Goal: Task Accomplishment & Management: Manage account settings

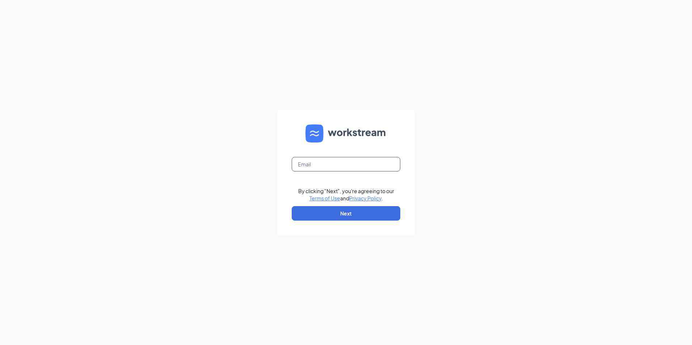
click at [320, 166] on input "text" at bounding box center [346, 164] width 109 height 14
type input "[EMAIL_ADDRESS][DOMAIN_NAME]"
click at [330, 215] on button "Next" at bounding box center [346, 213] width 109 height 14
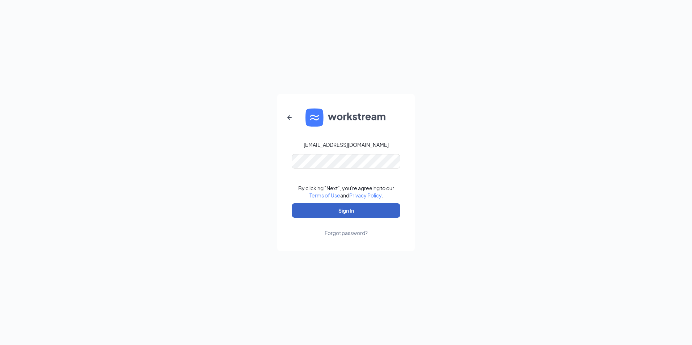
click at [374, 218] on form "donnacoleman@ddcoastal.com By clicking "Next", you're agreeing to our Terms of …" at bounding box center [345, 172] width 137 height 157
click at [373, 217] on button "Sign In" at bounding box center [346, 210] width 109 height 14
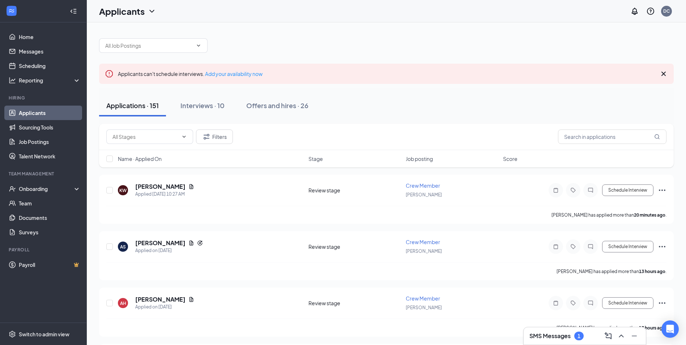
click at [581, 336] on div "1" at bounding box center [579, 336] width 9 height 9
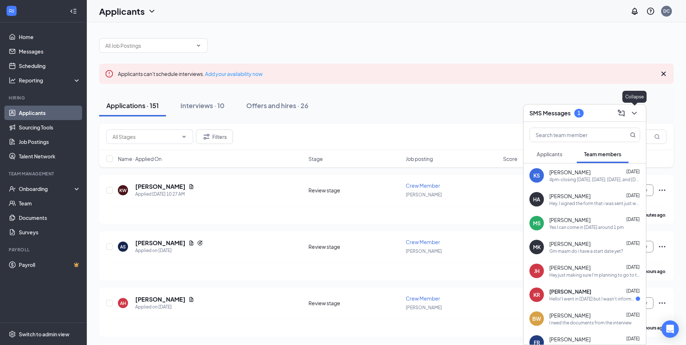
click at [633, 114] on icon "ChevronDown" at bounding box center [634, 113] width 9 height 9
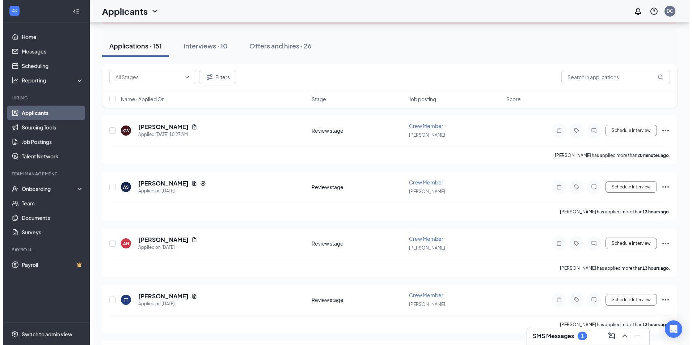
scroll to position [72, 0]
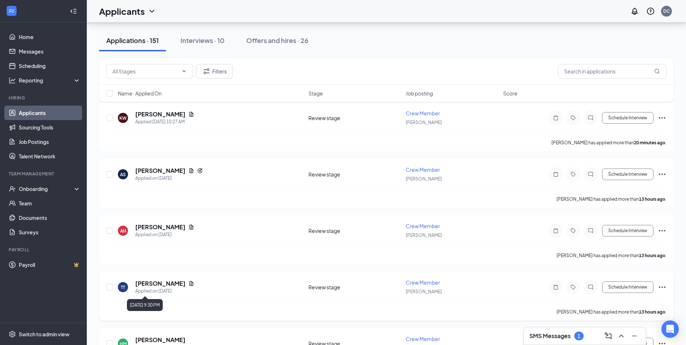
click at [161, 287] on h5 "[PERSON_NAME]" at bounding box center [160, 284] width 50 height 8
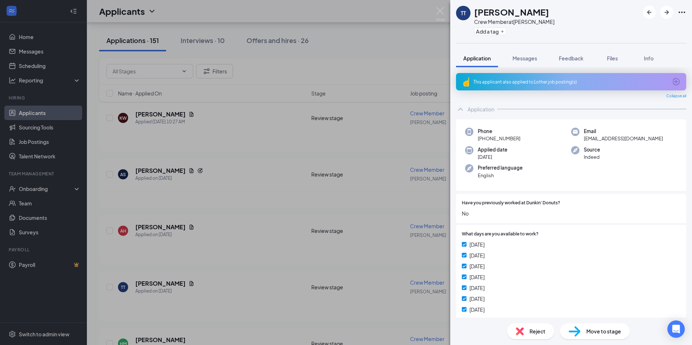
click at [238, 280] on div "TT [PERSON_NAME] Crew Member at Timberlake Add a tag Application Messages Feedb…" at bounding box center [346, 172] width 692 height 345
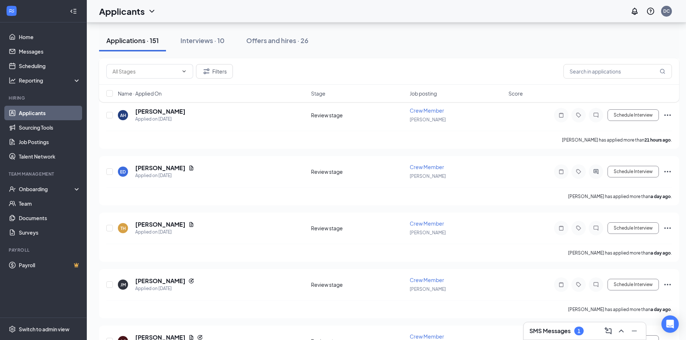
scroll to position [507, 0]
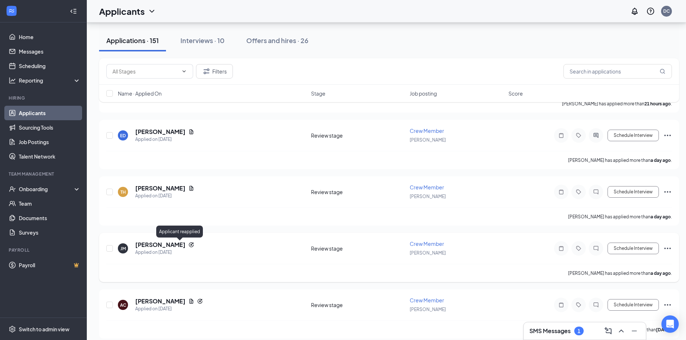
click at [188, 244] on icon "Reapply" at bounding box center [191, 245] width 6 height 6
click at [166, 246] on h5 "[PERSON_NAME]" at bounding box center [160, 245] width 50 height 8
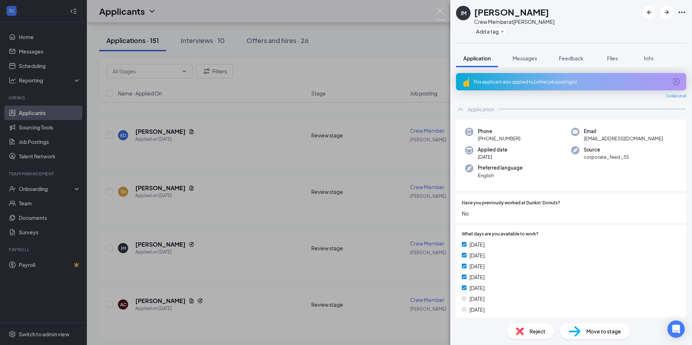
click at [539, 333] on span "Reject" at bounding box center [537, 331] width 16 height 8
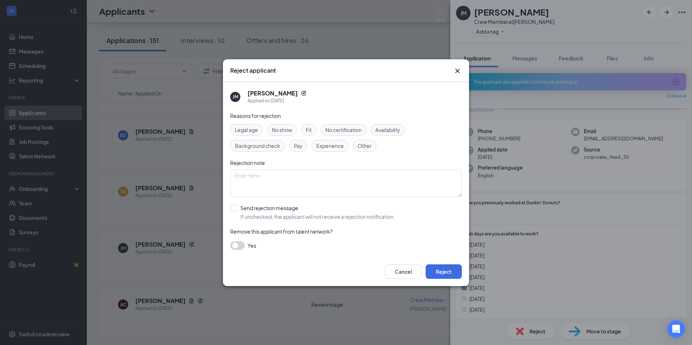
click at [386, 132] on span "Availability" at bounding box center [387, 130] width 25 height 8
click at [234, 208] on input "Send rejection message If unchecked, the applicant will not receive a rejection…" at bounding box center [312, 212] width 165 height 16
checkbox input "true"
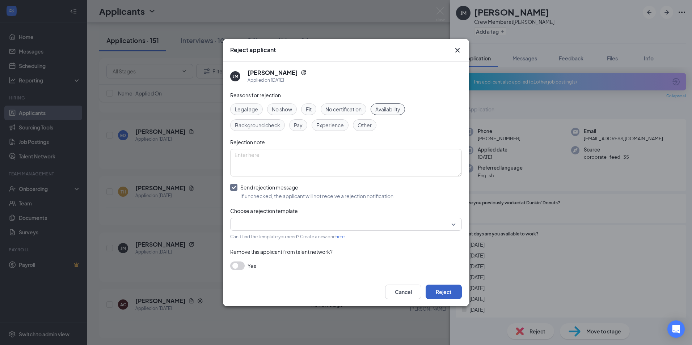
click at [442, 292] on button "Reject" at bounding box center [443, 292] width 36 height 14
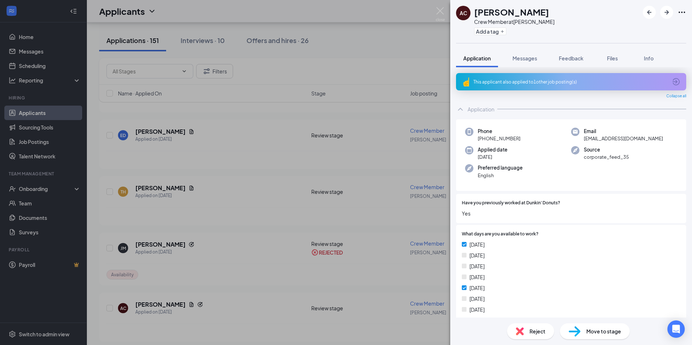
click at [192, 212] on div "AC [PERSON_NAME] Crew Member at Timberlake Add a tag Application Messages Feedb…" at bounding box center [346, 172] width 692 height 345
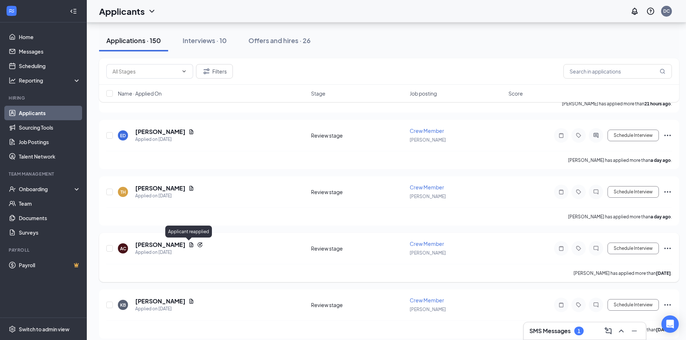
click at [197, 243] on icon "Reapply" at bounding box center [200, 245] width 6 height 6
click at [169, 249] on div "Applied on [DATE]" at bounding box center [169, 252] width 68 height 7
click at [170, 242] on h5 "[PERSON_NAME]" at bounding box center [160, 245] width 50 height 8
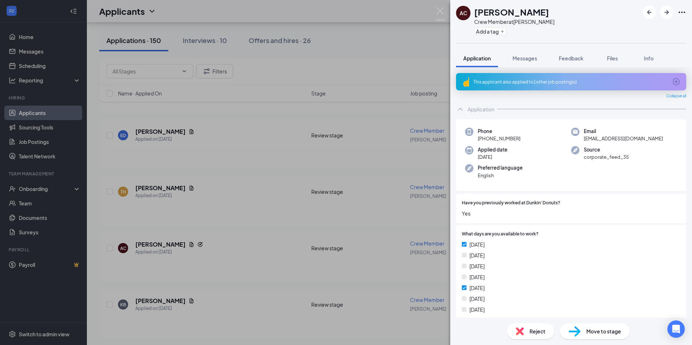
click at [533, 332] on span "Reject" at bounding box center [537, 331] width 16 height 8
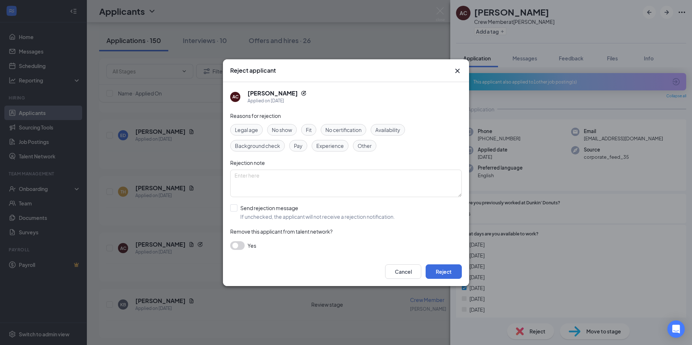
click at [386, 129] on span "Availability" at bounding box center [387, 130] width 25 height 8
click at [434, 269] on button "Reject" at bounding box center [443, 271] width 36 height 14
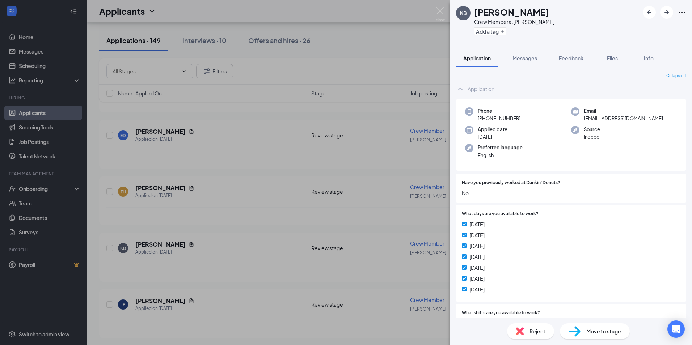
click at [242, 215] on div "KB [PERSON_NAME] Crew Member at Timberlake Add a tag Application Messages Feedb…" at bounding box center [346, 172] width 692 height 345
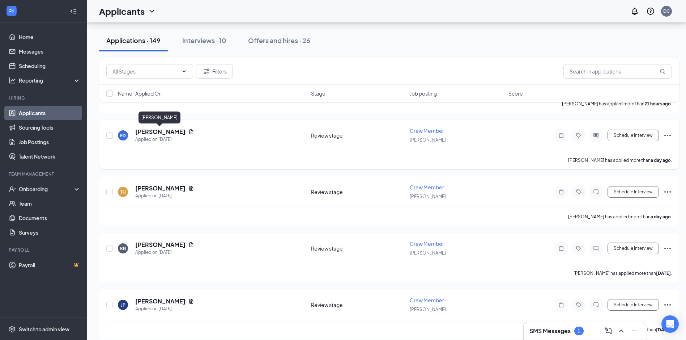
click at [176, 131] on h5 "[PERSON_NAME]" at bounding box center [160, 132] width 50 height 8
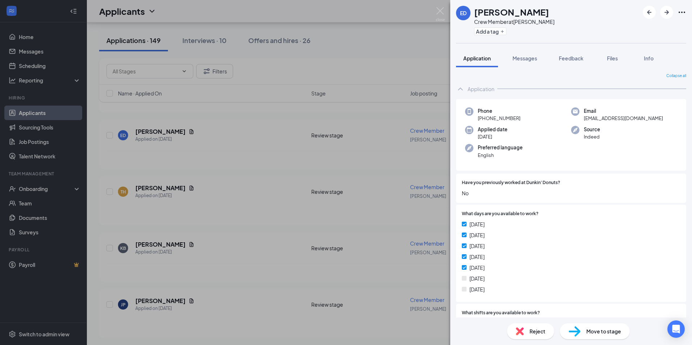
click at [534, 340] on div "Reject Move to stage" at bounding box center [571, 331] width 242 height 27
click at [536, 331] on span "Reject" at bounding box center [537, 331] width 16 height 8
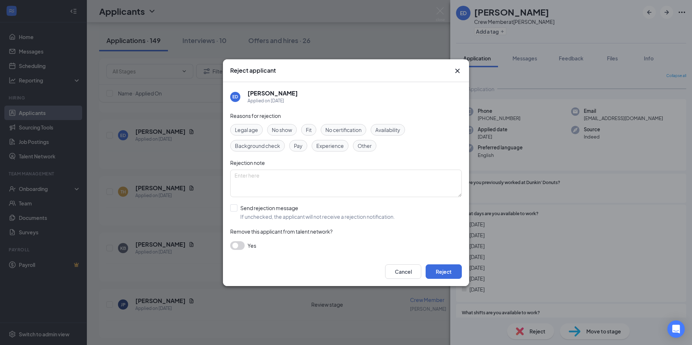
click at [380, 132] on span "Availability" at bounding box center [387, 130] width 25 height 8
click at [442, 269] on button "Reject" at bounding box center [443, 271] width 36 height 14
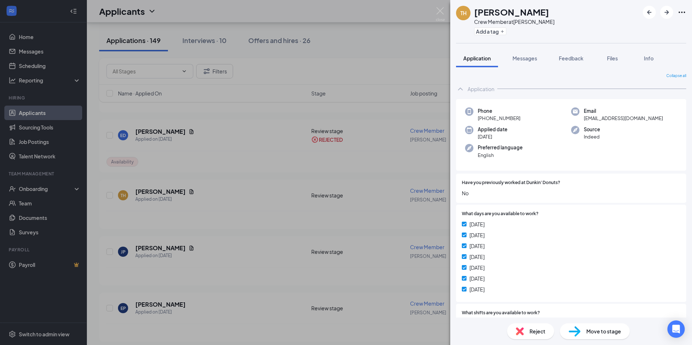
click at [166, 246] on div "TH [PERSON_NAME] Crew Member at Timberlake Add a tag Application Messages Feedb…" at bounding box center [346, 172] width 692 height 345
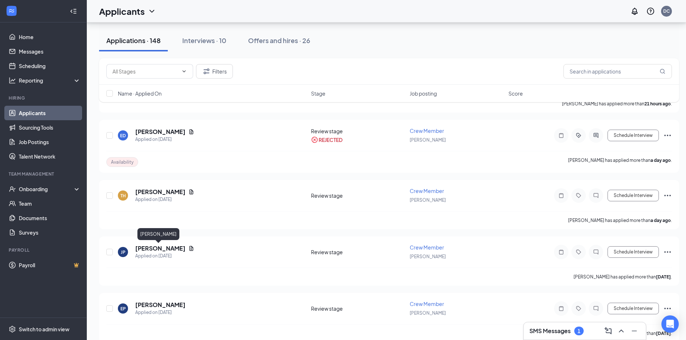
click at [166, 246] on h5 "[PERSON_NAME]" at bounding box center [160, 248] width 50 height 8
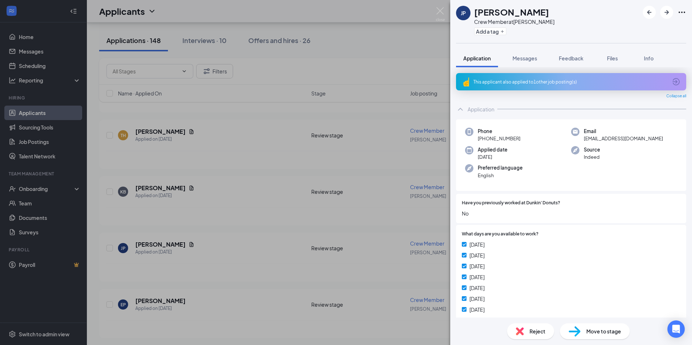
click at [305, 224] on div "JP [PERSON_NAME] Crew Member at Timberlake Add a tag Application Messages Feedb…" at bounding box center [346, 172] width 692 height 345
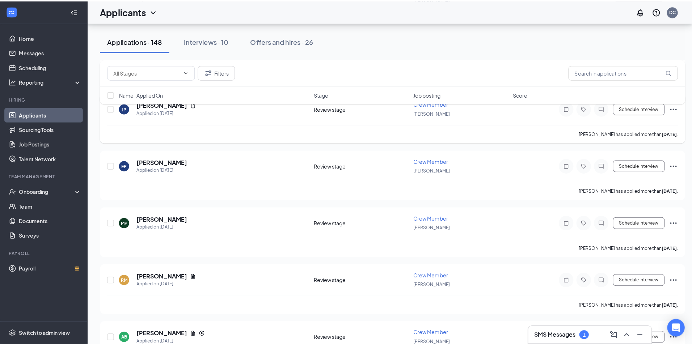
scroll to position [651, 0]
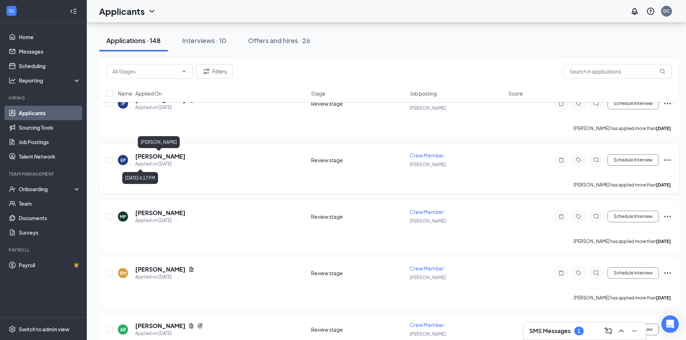
click at [163, 158] on h5 "[PERSON_NAME]" at bounding box center [160, 156] width 50 height 8
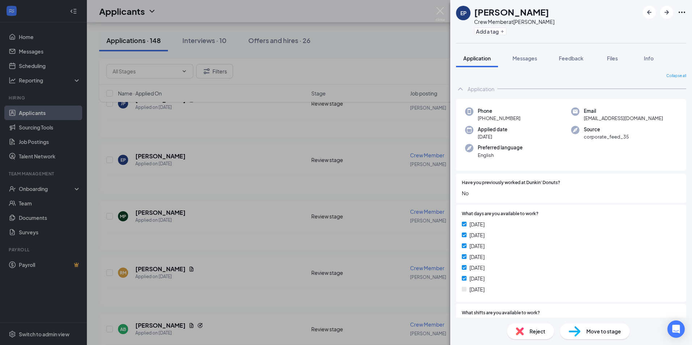
click at [523, 336] on div "Reject" at bounding box center [530, 331] width 47 height 16
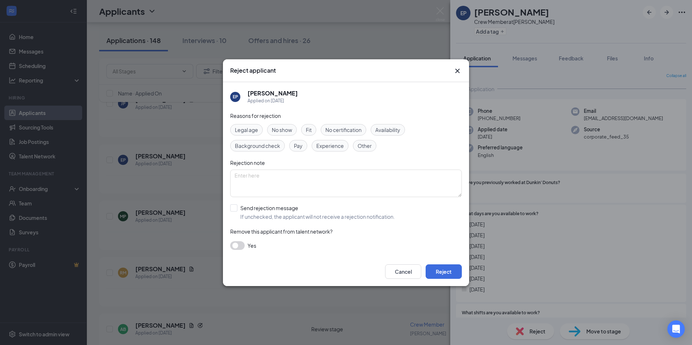
click at [391, 130] on span "Availability" at bounding box center [387, 130] width 25 height 8
click at [445, 272] on button "Reject" at bounding box center [443, 271] width 36 height 14
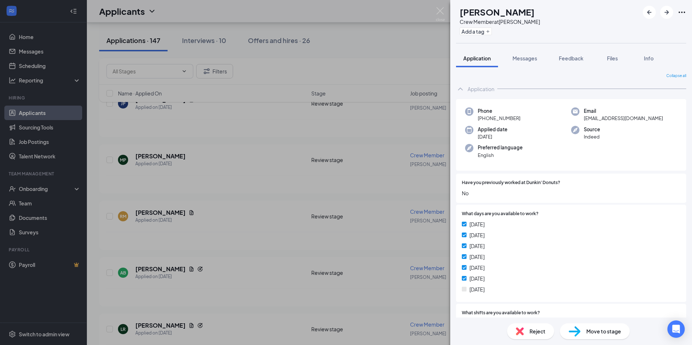
click at [522, 331] on img at bounding box center [520, 331] width 8 height 8
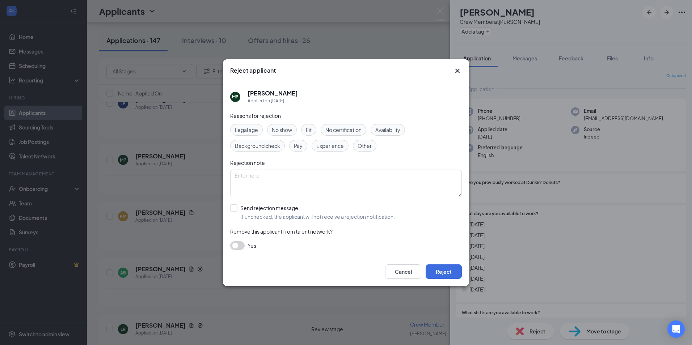
click at [384, 132] on span "Availability" at bounding box center [387, 130] width 25 height 8
click at [447, 274] on button "Reject" at bounding box center [443, 271] width 36 height 14
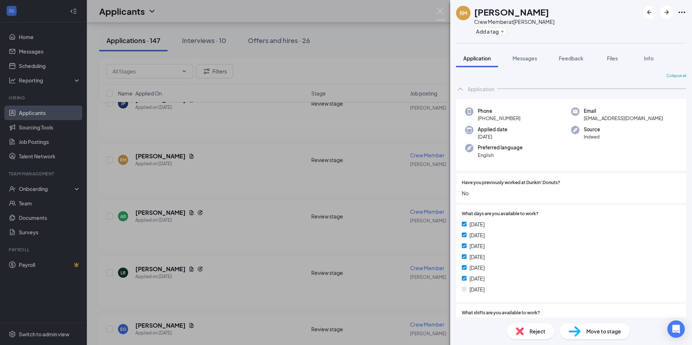
click at [544, 331] on span "Reject" at bounding box center [537, 331] width 16 height 8
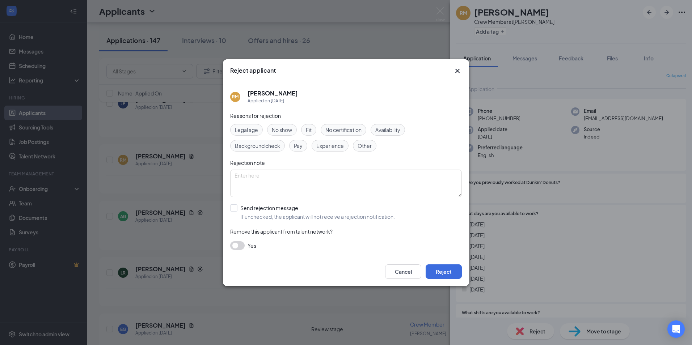
click at [391, 132] on span "Availability" at bounding box center [387, 130] width 25 height 8
click at [435, 271] on button "Reject" at bounding box center [443, 271] width 36 height 14
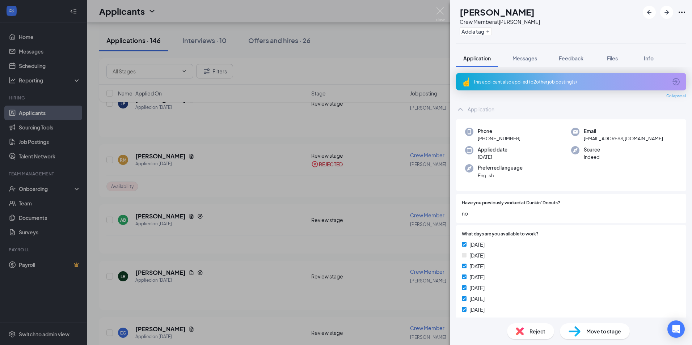
click at [162, 272] on div "AB [PERSON_NAME] Crew Member at Timberlake Add a tag Application Messages Feedb…" at bounding box center [346, 172] width 692 height 345
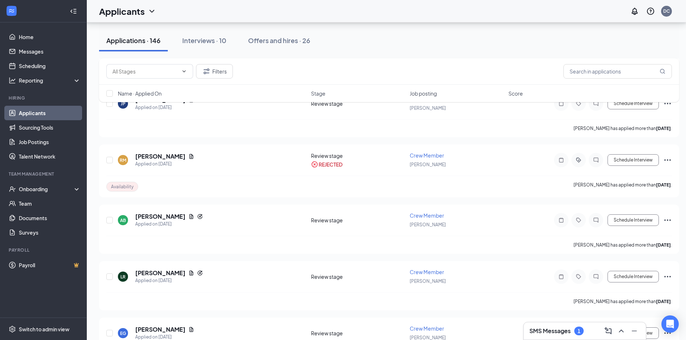
click at [161, 272] on h5 "[PERSON_NAME]" at bounding box center [160, 273] width 50 height 8
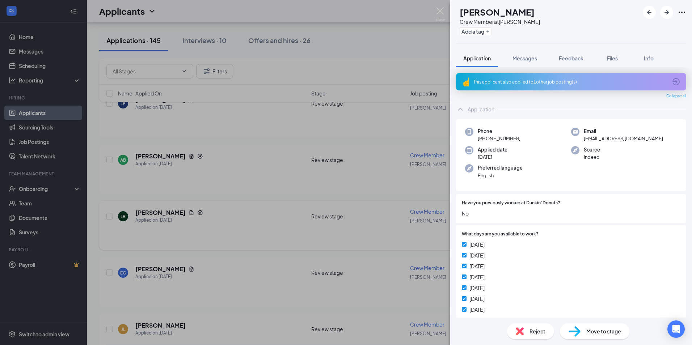
click at [265, 245] on div "LR [PERSON_NAME] Crew Member at Timberlake Add a tag Application Messages Feedb…" at bounding box center [346, 172] width 692 height 345
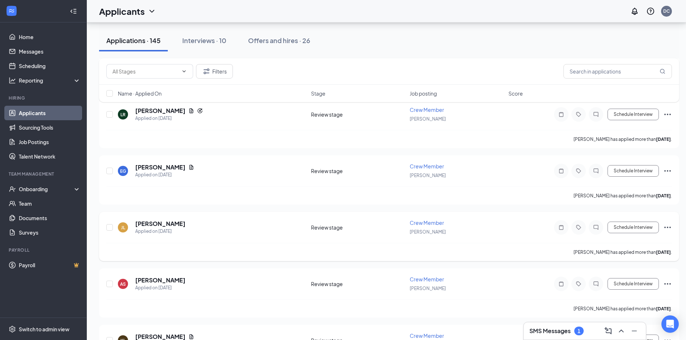
scroll to position [760, 0]
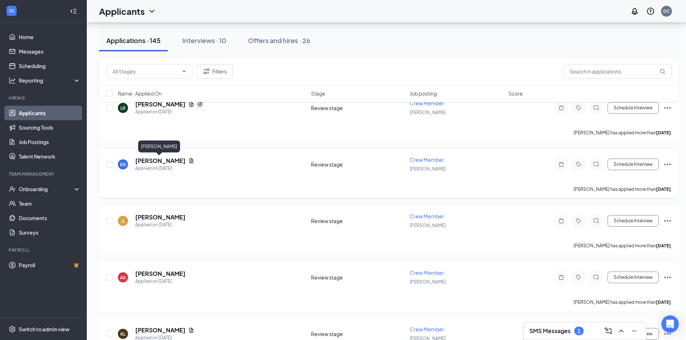
click at [175, 160] on h5 "[PERSON_NAME]" at bounding box center [160, 161] width 50 height 8
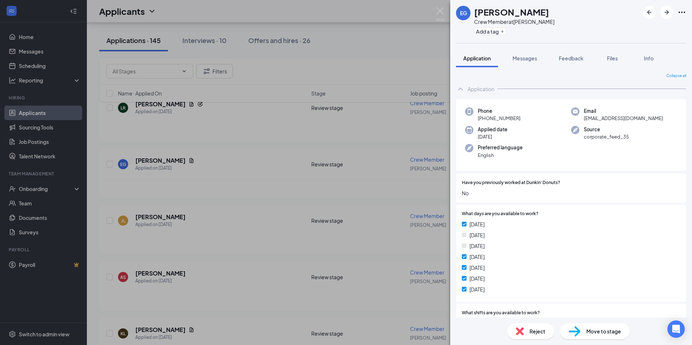
click at [153, 216] on div "EG [PERSON_NAME] Crew Member at Timberlake Add a tag Application Messages Feedb…" at bounding box center [346, 172] width 692 height 345
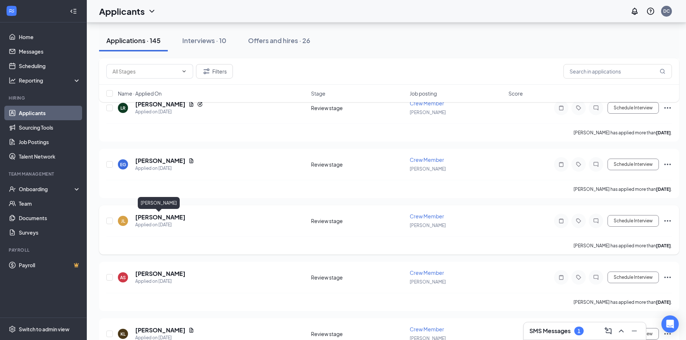
click at [154, 217] on h5 "[PERSON_NAME]" at bounding box center [160, 217] width 50 height 8
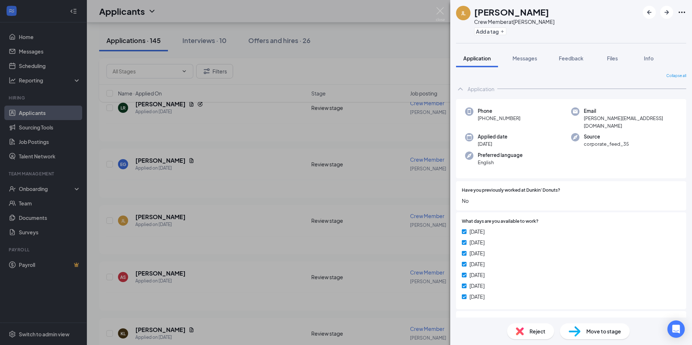
click at [155, 281] on div "[PERSON_NAME] Crew Member at Timberlake Add a tag Application Messages Feedback…" at bounding box center [346, 172] width 692 height 345
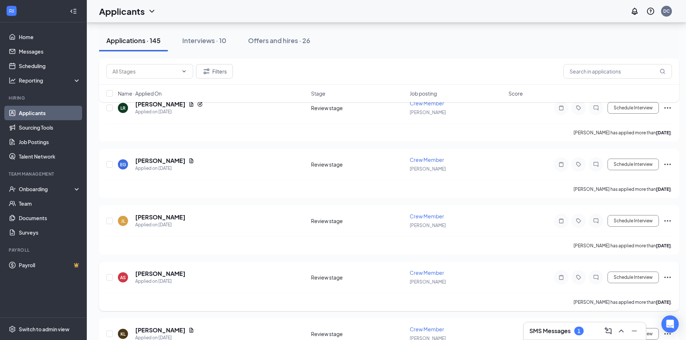
click at [157, 273] on h5 "[PERSON_NAME]" at bounding box center [160, 274] width 50 height 8
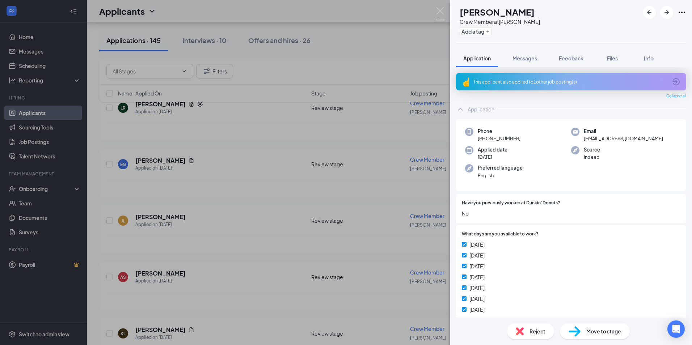
click at [289, 247] on div "AS [PERSON_NAME] Crew Member at Timberlake Add a tag Application Messages Feedb…" at bounding box center [346, 172] width 692 height 345
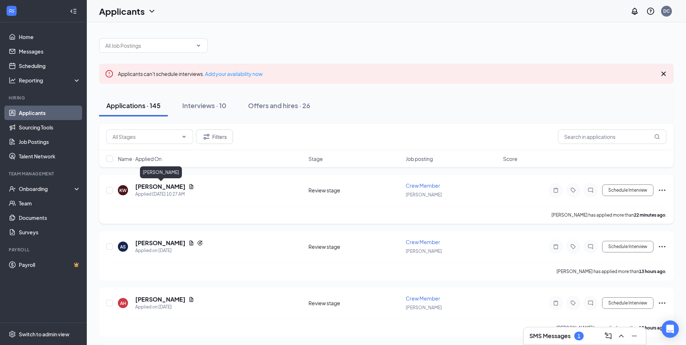
drag, startPoint x: 166, startPoint y: 185, endPoint x: 196, endPoint y: 209, distance: 38.0
click at [167, 185] on h5 "[PERSON_NAME]" at bounding box center [160, 187] width 50 height 8
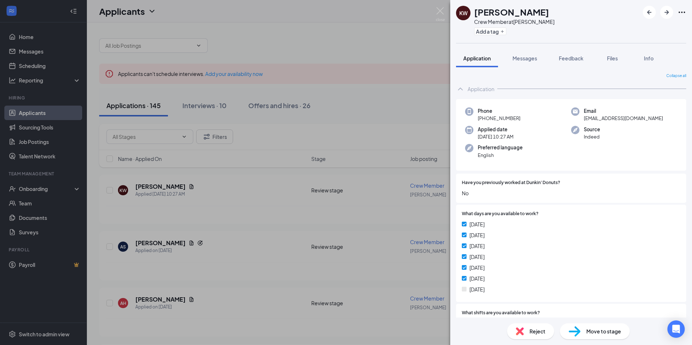
click at [534, 330] on span "Reject" at bounding box center [537, 331] width 16 height 8
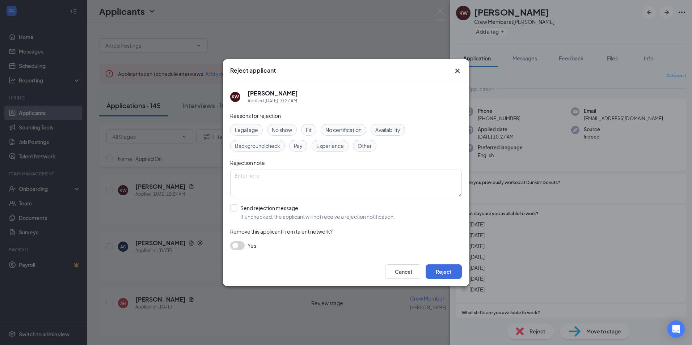
click at [388, 129] on span "Availability" at bounding box center [387, 130] width 25 height 8
click at [445, 275] on button "Reject" at bounding box center [443, 271] width 36 height 14
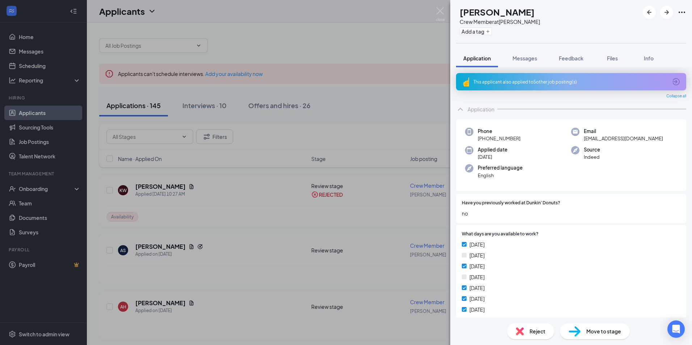
click at [279, 257] on div "AS [PERSON_NAME] Crew Member at Timberlake Add a tag Application Messages Feedb…" at bounding box center [346, 172] width 692 height 345
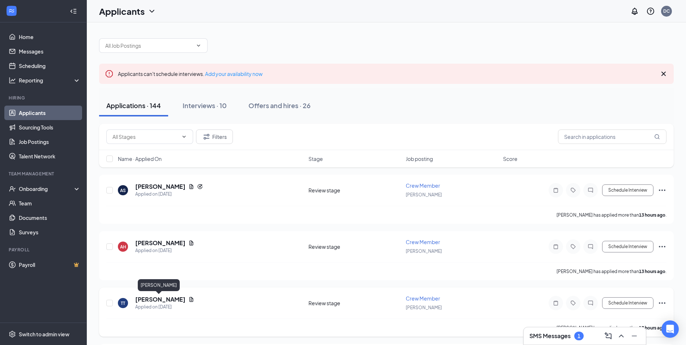
click at [165, 298] on h5 "[PERSON_NAME]" at bounding box center [160, 300] width 50 height 8
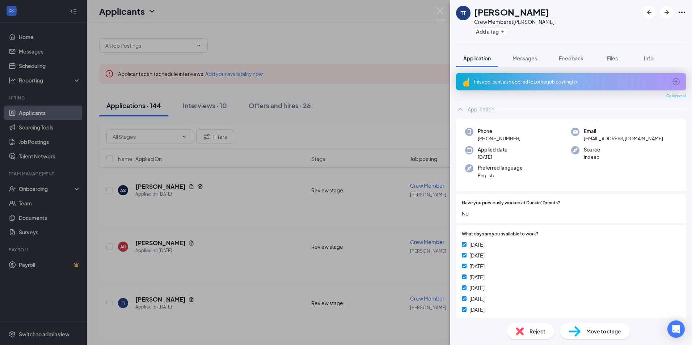
click at [363, 84] on div "TT [PERSON_NAME] Crew Member at Timberlake Add a tag Application Messages Feedb…" at bounding box center [346, 172] width 692 height 345
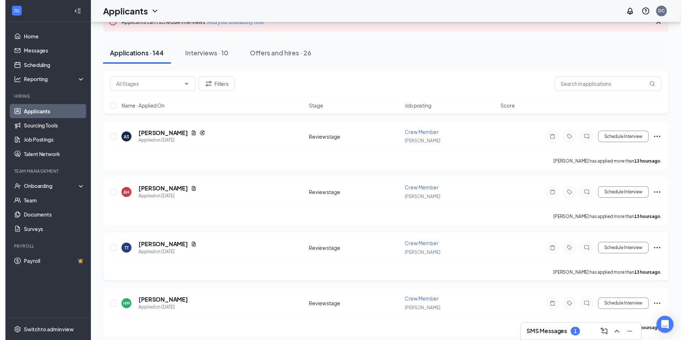
scroll to position [72, 0]
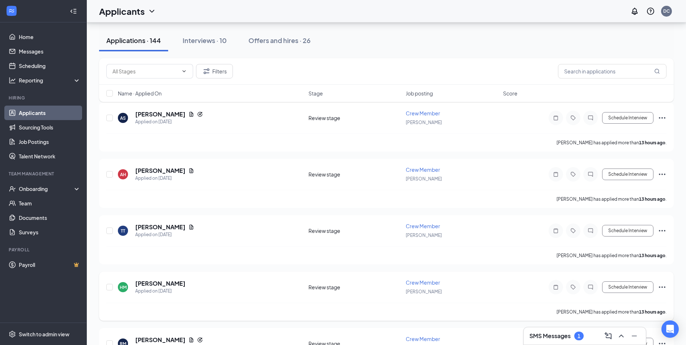
click at [172, 288] on div "Applied on [DATE]" at bounding box center [160, 291] width 50 height 7
click at [141, 285] on h5 "[PERSON_NAME]" at bounding box center [160, 284] width 50 height 8
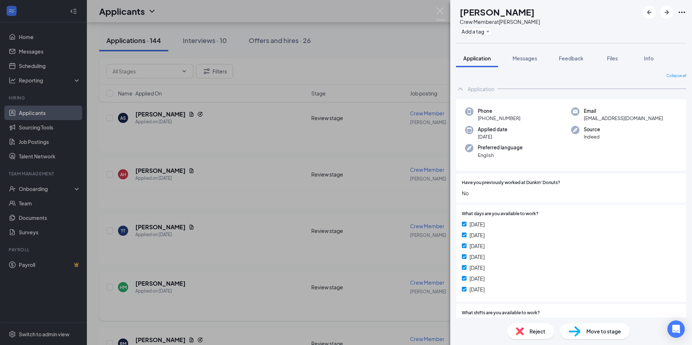
click at [201, 301] on div "HM [PERSON_NAME] Crew Member at [PERSON_NAME] Add a tag Application Messages Fe…" at bounding box center [346, 172] width 692 height 345
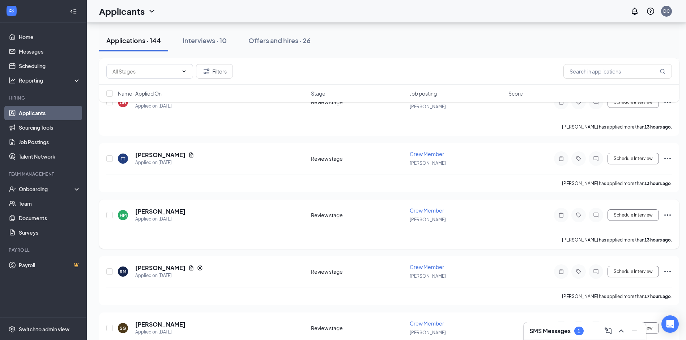
scroll to position [181, 0]
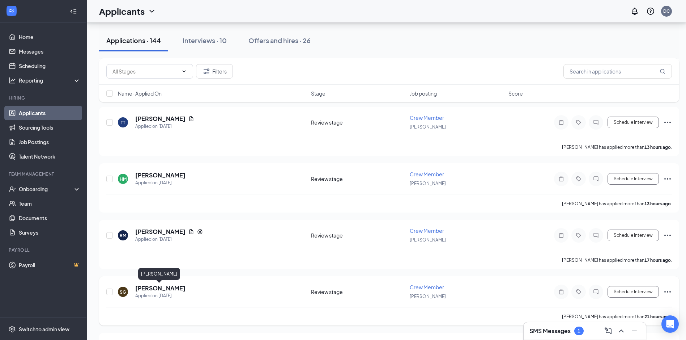
click at [174, 288] on h5 "[PERSON_NAME]" at bounding box center [160, 288] width 50 height 8
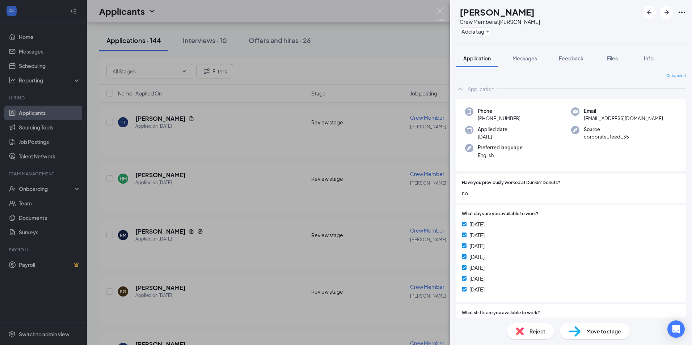
click at [213, 276] on div "SG [PERSON_NAME] Crew Member at Timberlake Add a tag Application Messages Feedb…" at bounding box center [346, 172] width 692 height 345
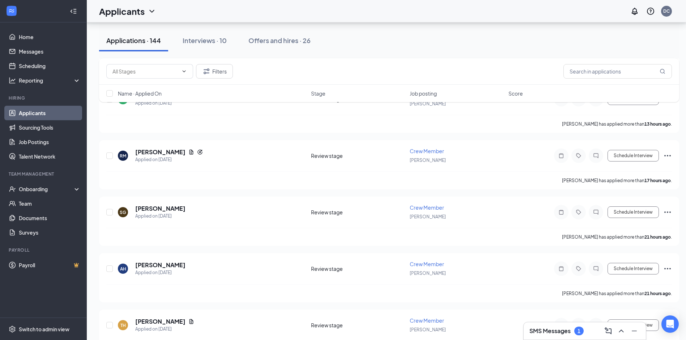
scroll to position [289, 0]
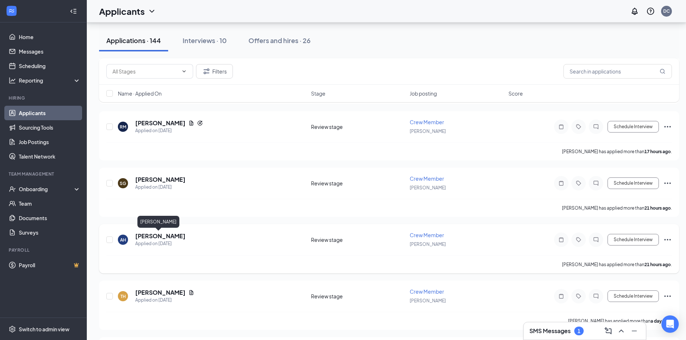
click at [154, 237] on h5 "[PERSON_NAME]" at bounding box center [160, 236] width 50 height 8
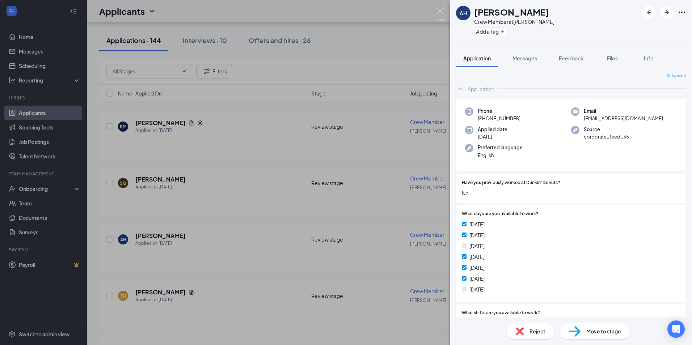
click at [542, 330] on span "Reject" at bounding box center [537, 331] width 16 height 8
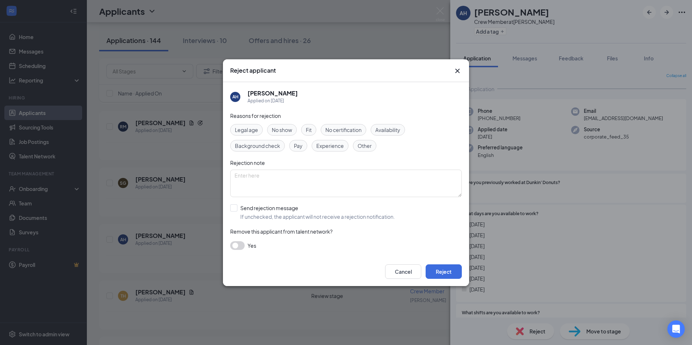
click at [394, 131] on span "Availability" at bounding box center [387, 130] width 25 height 8
click at [438, 275] on button "Reject" at bounding box center [443, 271] width 36 height 14
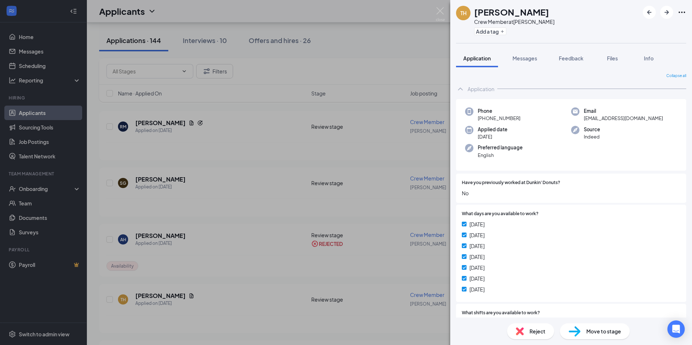
click at [206, 275] on div "TH [PERSON_NAME] Crew Member at Timberlake Add a tag Application Messages Feedb…" at bounding box center [346, 172] width 692 height 345
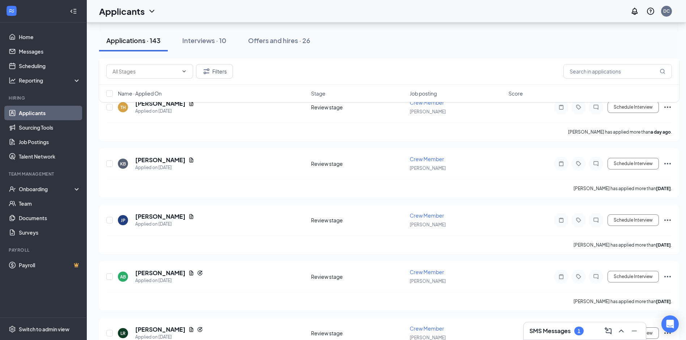
scroll to position [434, 0]
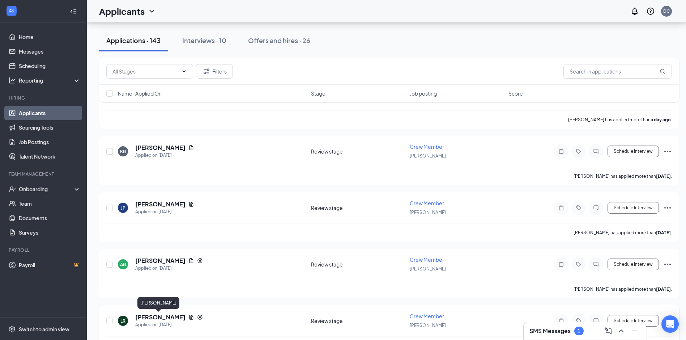
click at [166, 316] on h5 "[PERSON_NAME]" at bounding box center [160, 317] width 50 height 8
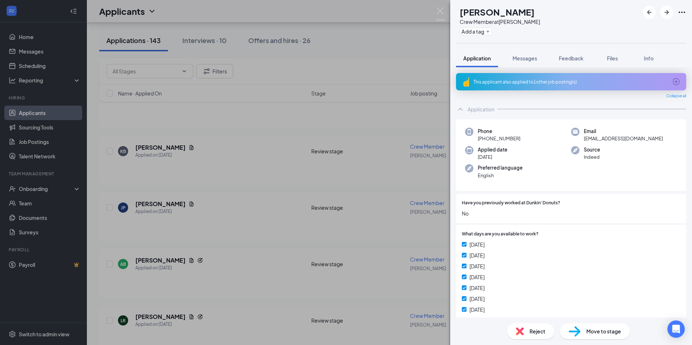
click at [220, 307] on div "LR [PERSON_NAME] Crew Member at Timberlake Add a tag Application Messages Feedb…" at bounding box center [346, 172] width 692 height 345
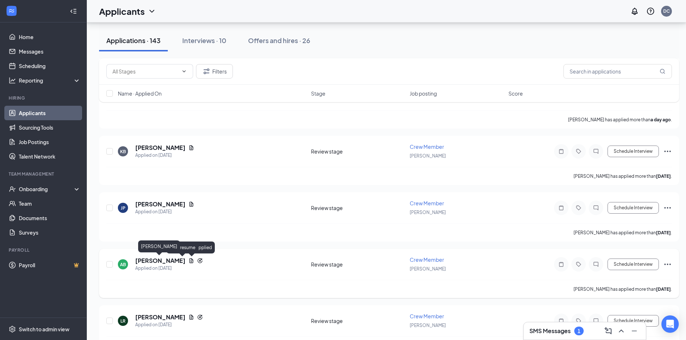
click at [158, 264] on div "[PERSON_NAME] Applied on [DATE]" at bounding box center [169, 264] width 68 height 15
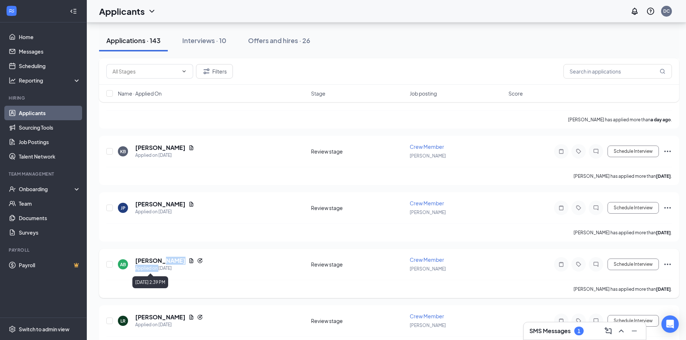
drag, startPoint x: 158, startPoint y: 264, endPoint x: 192, endPoint y: 261, distance: 33.4
click at [198, 261] on icon "Reapply" at bounding box center [200, 260] width 5 height 5
click at [164, 261] on h5 "[PERSON_NAME]" at bounding box center [160, 261] width 50 height 8
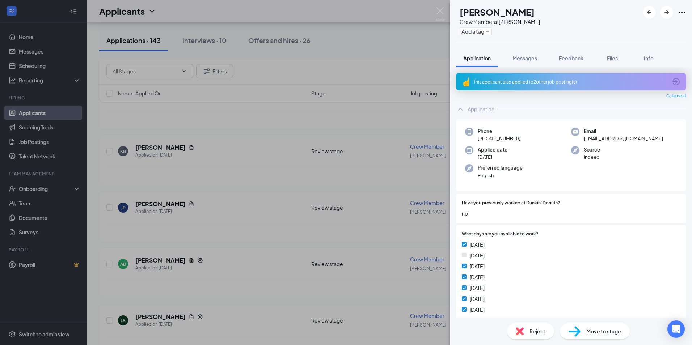
click at [246, 280] on div "AB [PERSON_NAME] Crew Member at Timberlake Add a tag Application Messages Feedb…" at bounding box center [346, 172] width 692 height 345
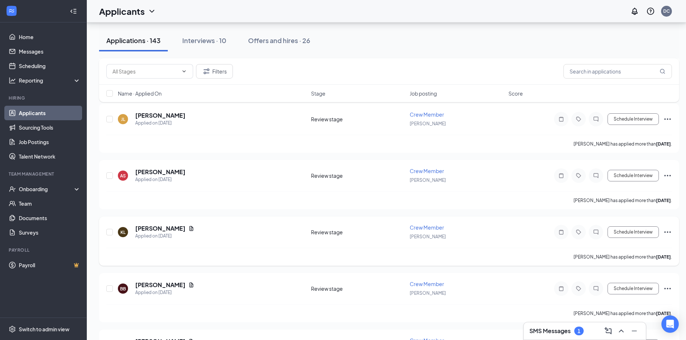
scroll to position [760, 0]
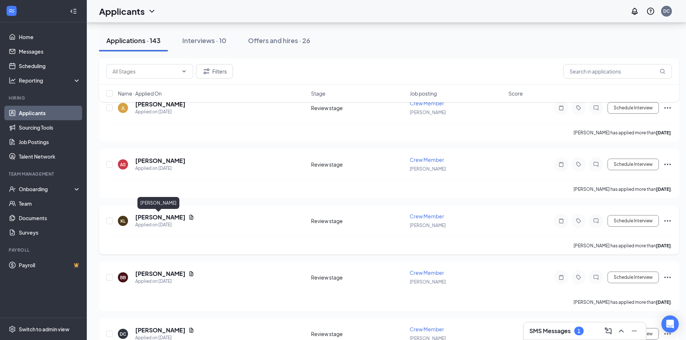
click at [168, 215] on h5 "[PERSON_NAME]" at bounding box center [160, 217] width 50 height 8
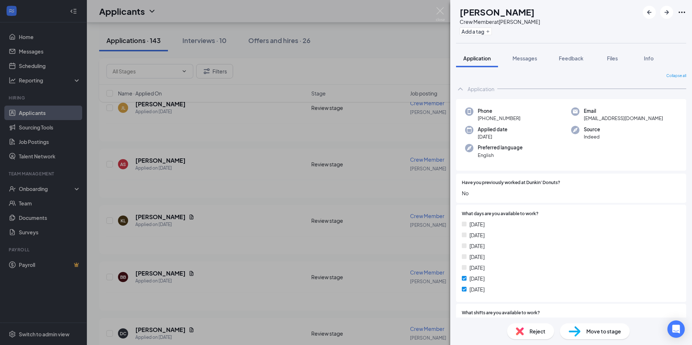
click at [258, 220] on div "KL [PERSON_NAME] Crew Member at Timberlake Add a tag Application Messages Feedb…" at bounding box center [346, 172] width 692 height 345
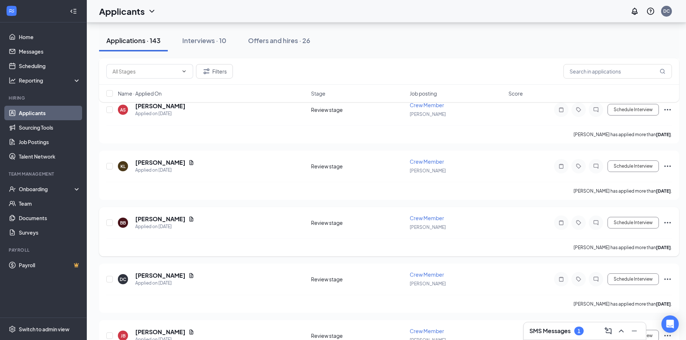
scroll to position [868, 0]
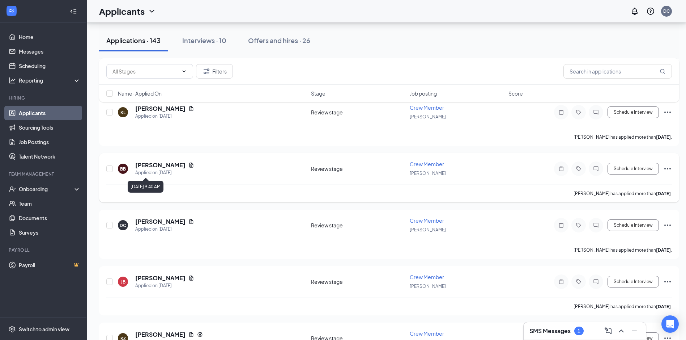
click at [163, 173] on div "Applied on [DATE]" at bounding box center [164, 172] width 59 height 7
drag, startPoint x: 164, startPoint y: 168, endPoint x: 166, endPoint y: 173, distance: 6.2
click at [164, 168] on h5 "[PERSON_NAME]" at bounding box center [160, 165] width 50 height 8
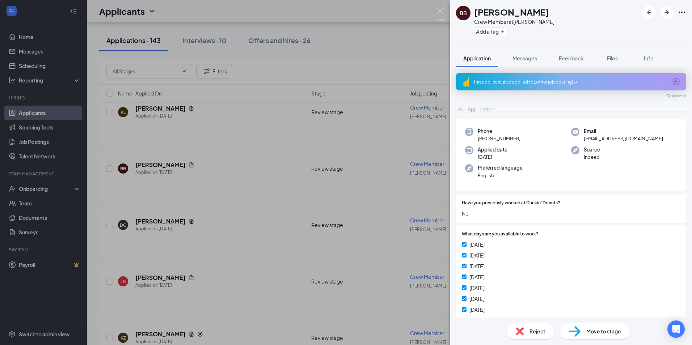
click at [224, 204] on div "BB [PERSON_NAME] Crew Member at Timberlake Add a tag Application Messages Feedb…" at bounding box center [346, 172] width 692 height 345
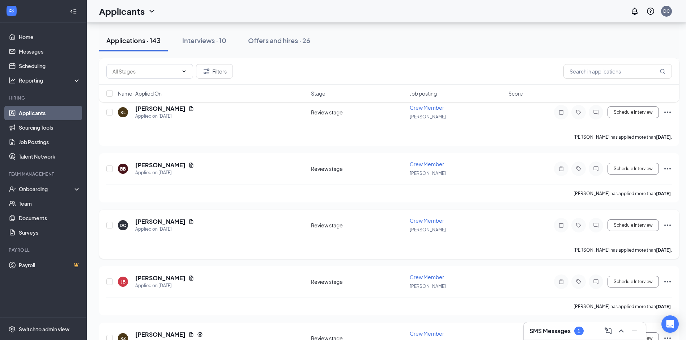
click at [190, 229] on div "DC [PERSON_NAME] Applied on [DATE]" at bounding box center [212, 224] width 189 height 15
click at [163, 279] on h5 "[PERSON_NAME]" at bounding box center [160, 278] width 50 height 8
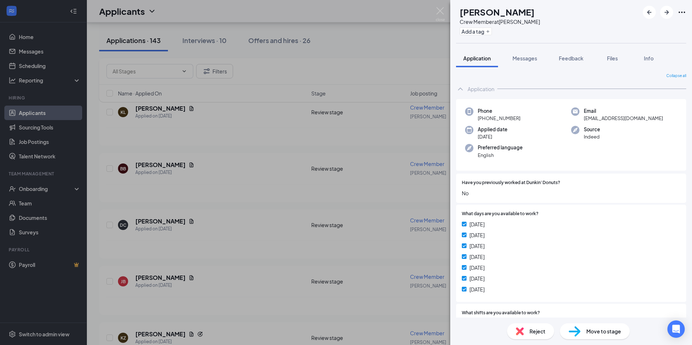
click at [243, 275] on div "JB [PERSON_NAME] Crew Member at Timberlake Add a tag Application Messages Feedb…" at bounding box center [346, 172] width 692 height 345
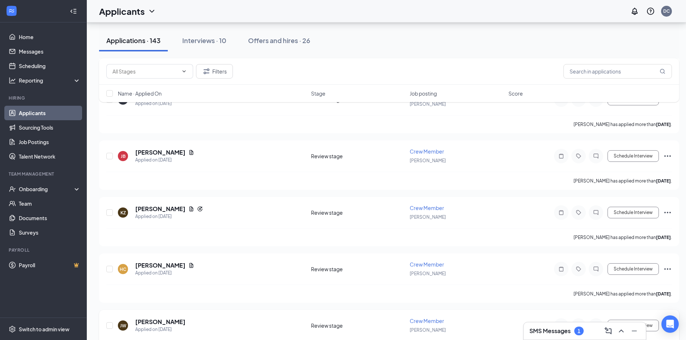
scroll to position [1013, 0]
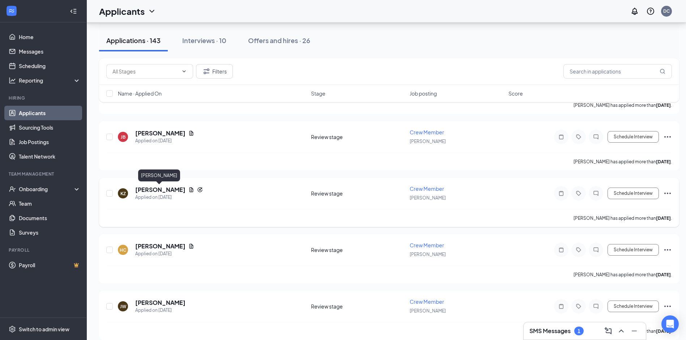
click at [162, 188] on h5 "[PERSON_NAME]" at bounding box center [160, 190] width 50 height 8
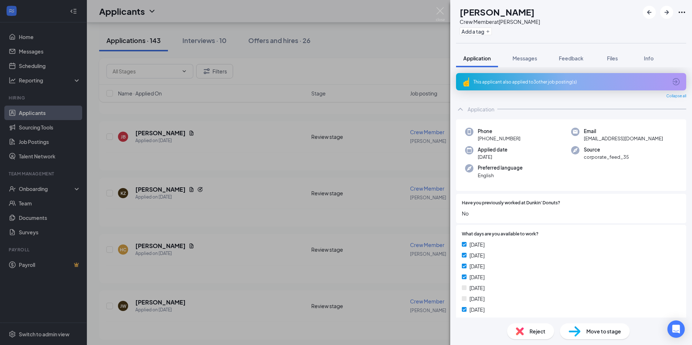
click at [522, 332] on img at bounding box center [520, 331] width 8 height 8
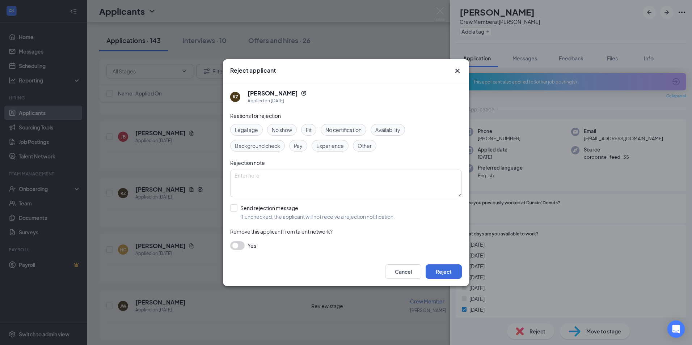
click at [386, 128] on span "Availability" at bounding box center [387, 130] width 25 height 8
click at [437, 272] on button "Reject" at bounding box center [443, 271] width 36 height 14
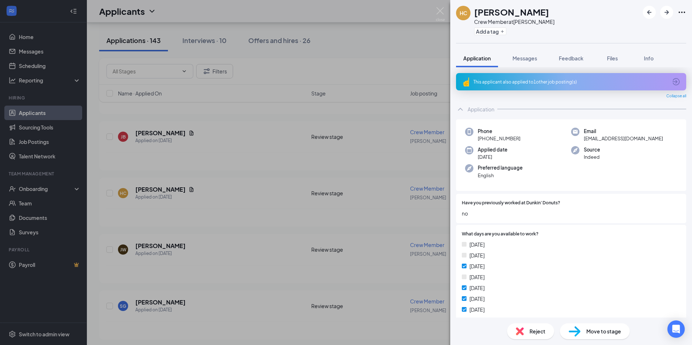
click at [203, 227] on div "[PERSON_NAME] Crew Member at Timberlake Add a tag Application Messages Feedback…" at bounding box center [346, 172] width 692 height 345
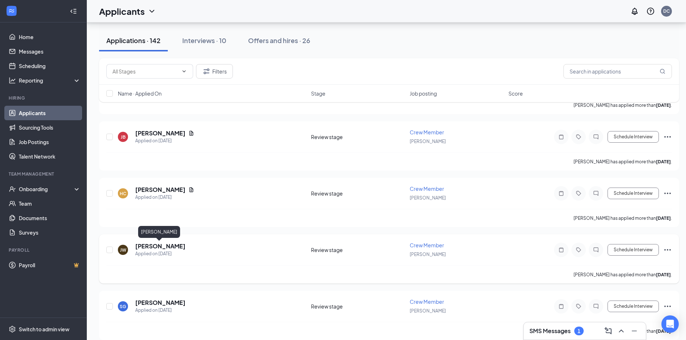
click at [167, 247] on h5 "[PERSON_NAME]" at bounding box center [160, 246] width 50 height 8
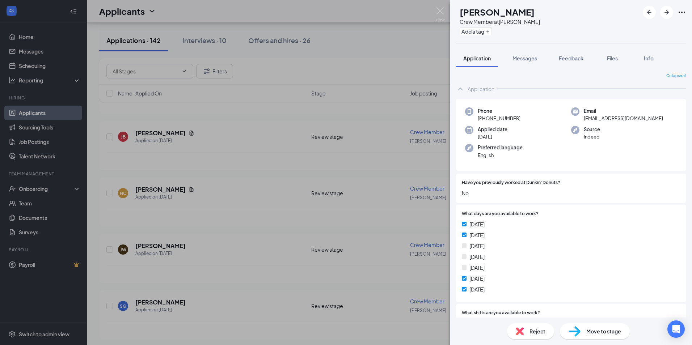
click at [172, 305] on div "[PERSON_NAME] [PERSON_NAME] Crew Member at Timberlake Add a tag Application Mes…" at bounding box center [346, 172] width 692 height 345
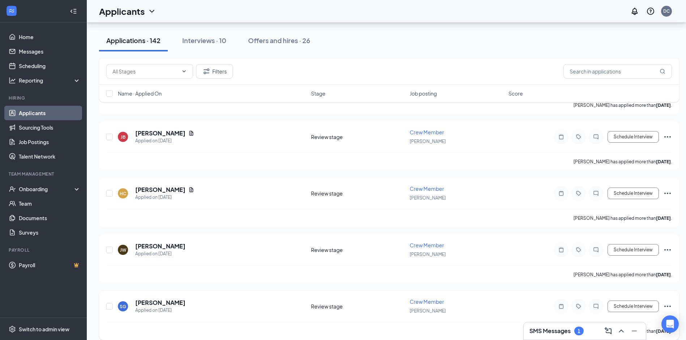
click at [167, 301] on h5 "[PERSON_NAME]" at bounding box center [160, 302] width 50 height 8
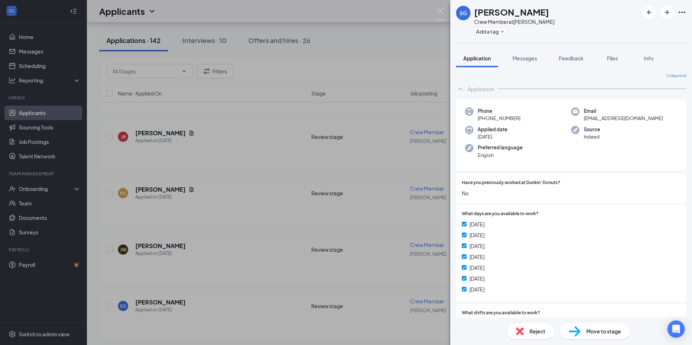
drag, startPoint x: 352, startPoint y: 37, endPoint x: 626, endPoint y: 71, distance: 275.9
click at [352, 38] on div "SG [PERSON_NAME] Crew Member at [PERSON_NAME] Add a tag Application Messages Fe…" at bounding box center [346, 172] width 692 height 345
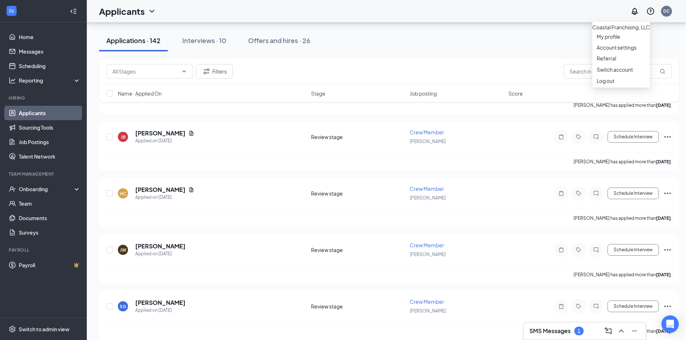
click at [670, 13] on div "DC" at bounding box center [667, 11] width 7 height 6
click at [604, 84] on div "Log out" at bounding box center [621, 80] width 49 height 7
